Goal: Entertainment & Leisure: Consume media (video, audio)

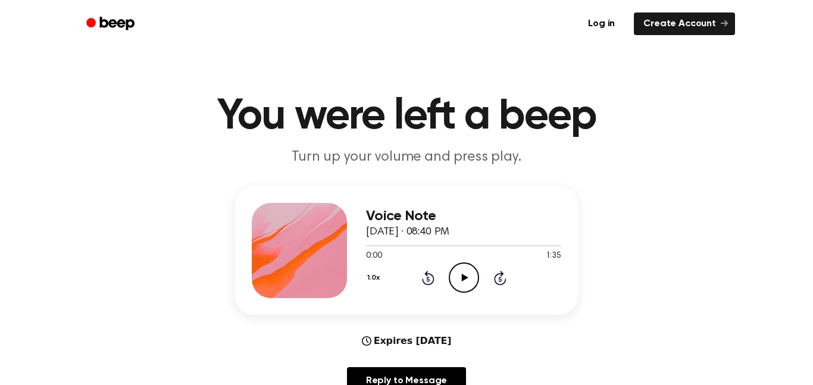
click at [464, 284] on icon "Play Audio" at bounding box center [464, 277] width 30 height 30
click at [471, 280] on icon "Pause Audio" at bounding box center [464, 277] width 30 height 30
click at [465, 278] on icon at bounding box center [464, 278] width 7 height 8
click at [464, 280] on icon "Pause Audio" at bounding box center [464, 277] width 30 height 30
click at [459, 281] on icon "Pause Audio" at bounding box center [464, 277] width 30 height 30
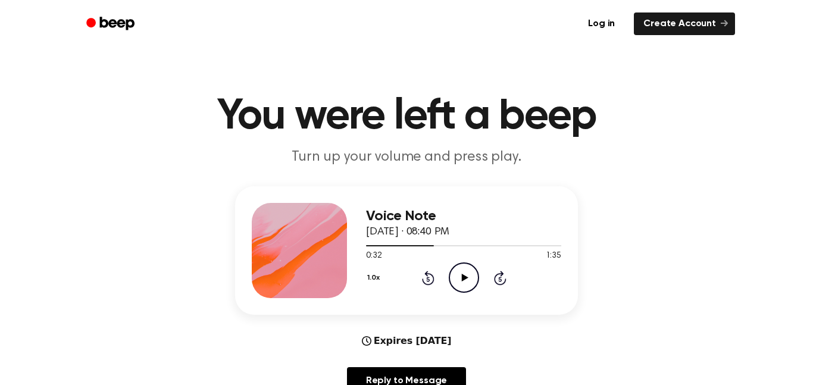
click at [428, 279] on icon at bounding box center [427, 279] width 3 height 5
click at [463, 283] on icon "Play Audio" at bounding box center [464, 277] width 30 height 30
click at [428, 279] on icon at bounding box center [427, 279] width 3 height 5
click at [428, 280] on icon "Rewind 5 seconds" at bounding box center [427, 277] width 13 height 15
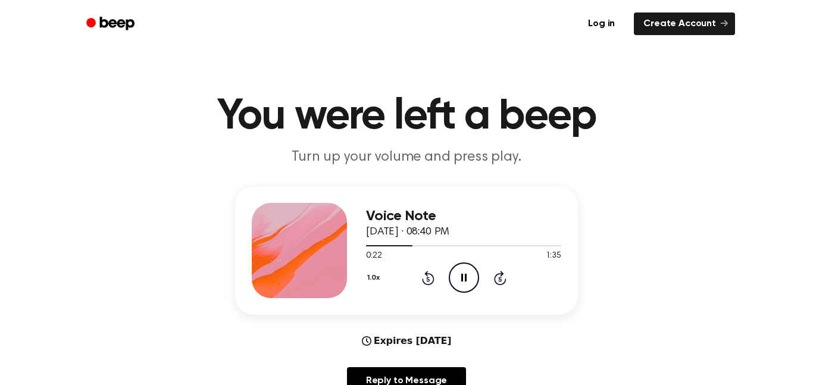
click at [465, 280] on icon at bounding box center [463, 278] width 5 height 8
click at [430, 286] on div "1.0x Rewind 5 seconds Pause Audio Skip 5 seconds" at bounding box center [463, 277] width 195 height 30
click at [427, 278] on icon "Rewind 5 seconds" at bounding box center [427, 277] width 13 height 15
click at [428, 279] on icon at bounding box center [427, 279] width 3 height 5
click at [458, 283] on icon "Play Audio" at bounding box center [464, 277] width 30 height 30
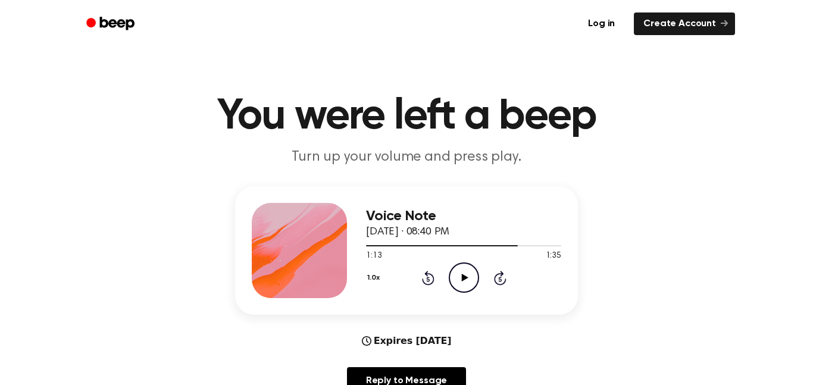
click at [432, 280] on icon "Rewind 5 seconds" at bounding box center [427, 277] width 13 height 15
click at [470, 285] on icon "Play Audio" at bounding box center [464, 277] width 30 height 30
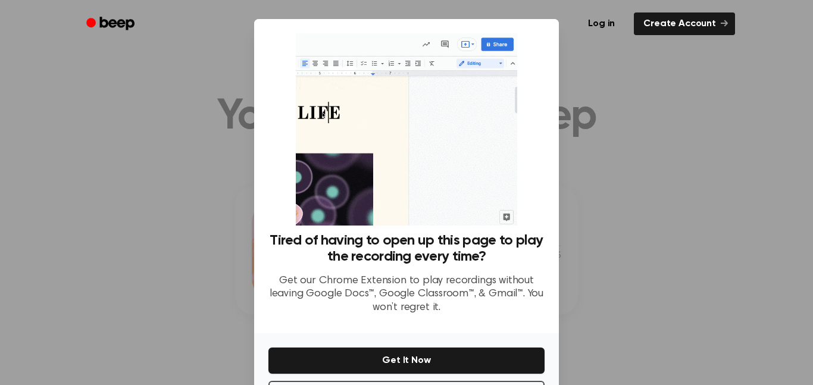
scroll to position [48, 0]
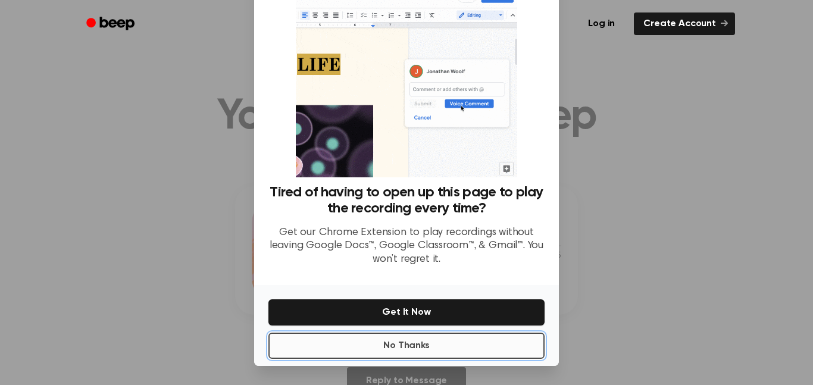
click at [466, 336] on button "No Thanks" at bounding box center [406, 346] width 276 height 26
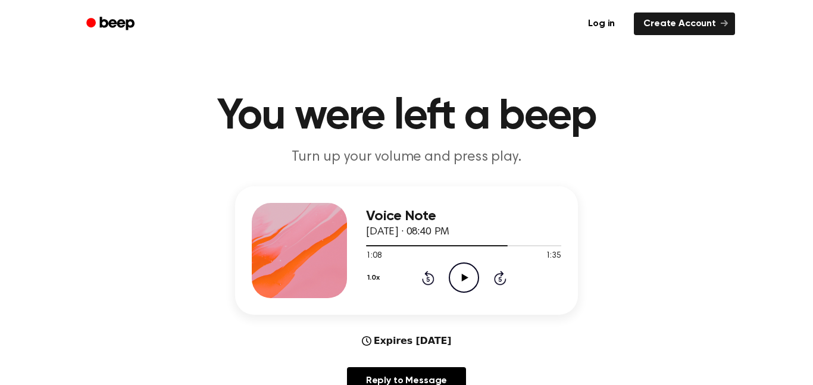
click at [472, 277] on icon "Play Audio" at bounding box center [464, 277] width 30 height 30
click at [433, 281] on icon at bounding box center [428, 278] width 12 height 14
click at [428, 279] on icon at bounding box center [427, 279] width 3 height 5
click at [420, 280] on div "1.0x Rewind 5 seconds Pause Audio Skip 5 seconds" at bounding box center [463, 277] width 195 height 30
click at [428, 286] on div "1.0x Rewind 5 seconds Pause Audio Skip 5 seconds" at bounding box center [463, 277] width 195 height 30
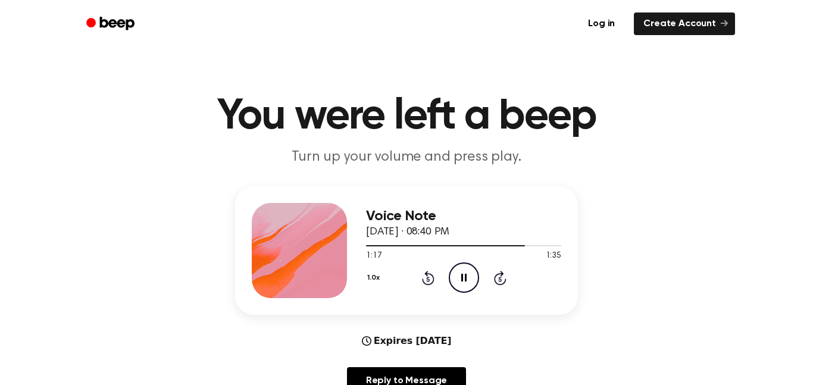
click at [428, 279] on icon at bounding box center [427, 279] width 3 height 5
